Goal: Task Accomplishment & Management: Complete application form

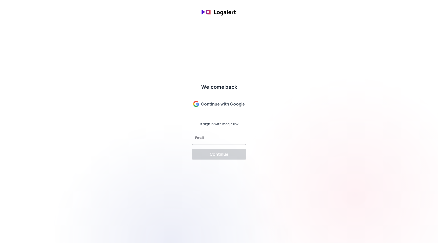
click at [230, 137] on div at bounding box center [219, 138] width 48 height 10
type input "[EMAIL_ADDRESS][DOMAIN_NAME]"
click at [222, 157] on div "Continue" at bounding box center [219, 154] width 19 height 6
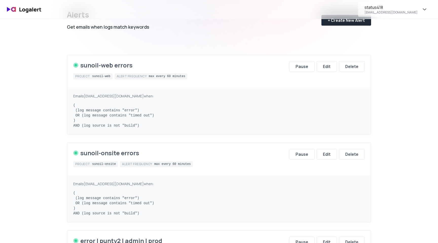
scroll to position [32, 0]
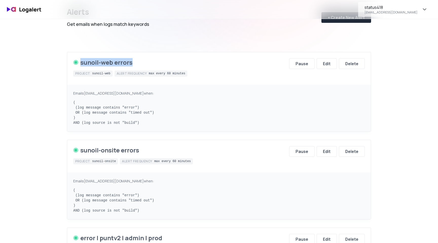
drag, startPoint x: 80, startPoint y: 61, endPoint x: 138, endPoint y: 62, distance: 57.8
click at [138, 62] on div "sunoil-web errors" at bounding box center [130, 62] width 114 height 8
click at [134, 92] on div "Emails [EMAIL_ADDRESS][DOMAIN_NAME] when:" at bounding box center [218, 93] width 291 height 5
click at [325, 64] on div "Edit" at bounding box center [327, 64] width 8 height 6
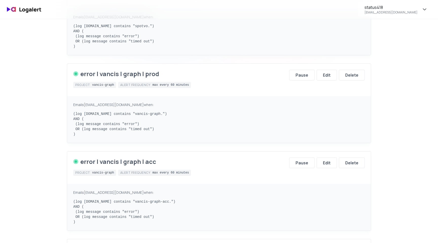
scroll to position [980, 0]
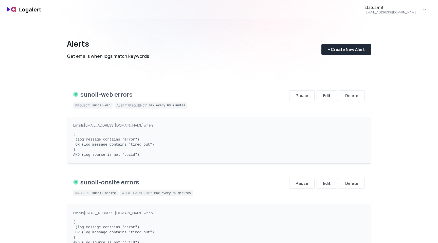
click at [410, 14] on div "[EMAIL_ADDRESS][DOMAIN_NAME]" at bounding box center [390, 12] width 53 height 4
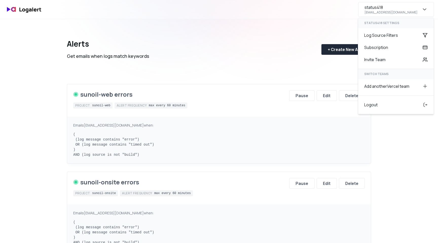
click at [383, 10] on div "status418" at bounding box center [373, 7] width 18 height 6
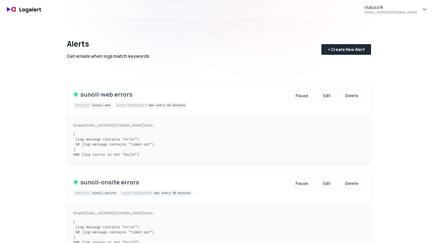
click at [383, 9] on div "status418" at bounding box center [373, 7] width 18 height 6
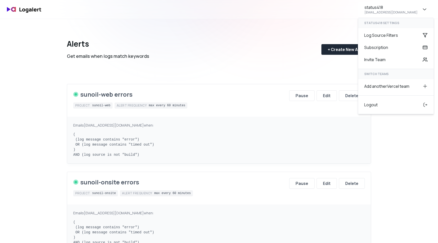
click at [348, 28] on div "Alerts Get emails when logs match keywords + Create New Alert" at bounding box center [219, 45] width 304 height 53
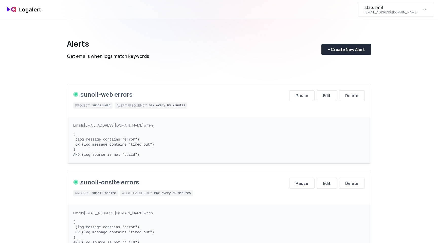
click at [395, 13] on div "[EMAIL_ADDRESS][DOMAIN_NAME]" at bounding box center [390, 12] width 53 height 4
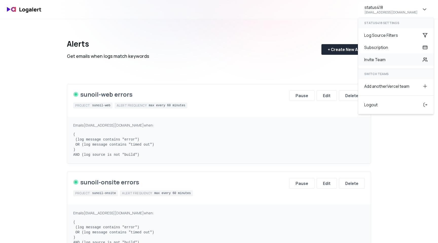
click at [385, 60] on div "Invite Team" at bounding box center [395, 59] width 75 height 12
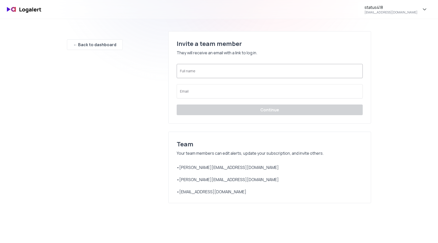
click at [214, 73] on input "Full name" at bounding box center [269, 73] width 179 height 5
type input "Jordi"
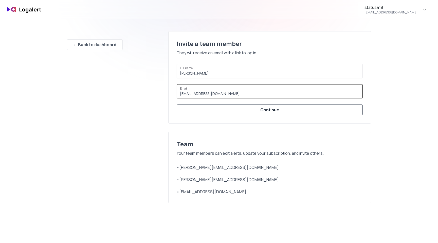
type input "jordi@status418.nl"
click at [215, 109] on button "Continue" at bounding box center [270, 109] width 186 height 11
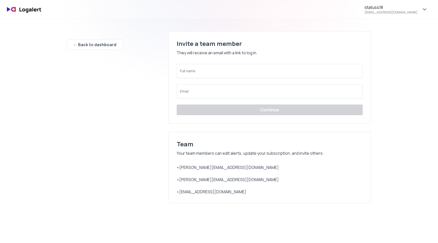
click at [203, 181] on div "• peter@status418.nl" at bounding box center [270, 179] width 186 height 6
click at [402, 116] on div "status418 peterh@status418.nl ← Back to dashboard Invite a team member They wil…" at bounding box center [219, 203] width 438 height 407
